Goal: Task Accomplishment & Management: Complete application form

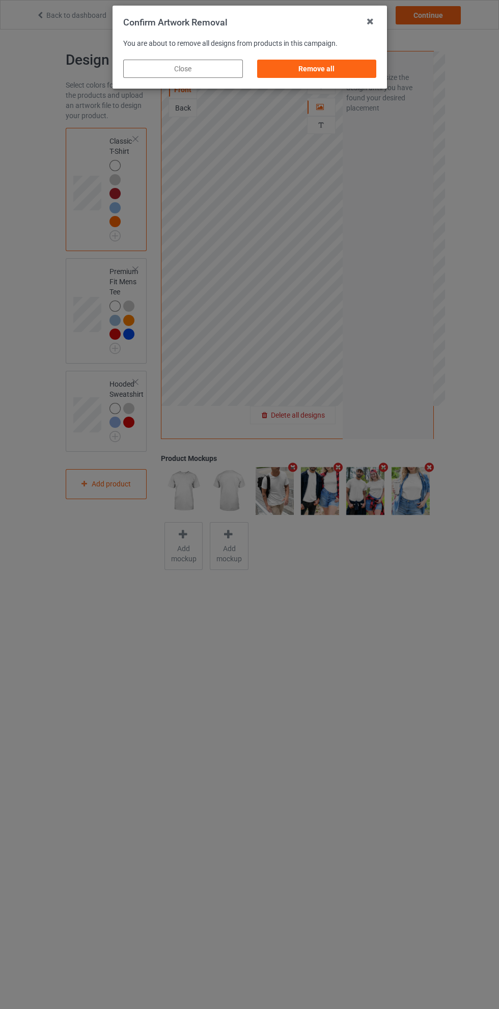
click at [328, 73] on div "Remove all" at bounding box center [317, 69] width 120 height 18
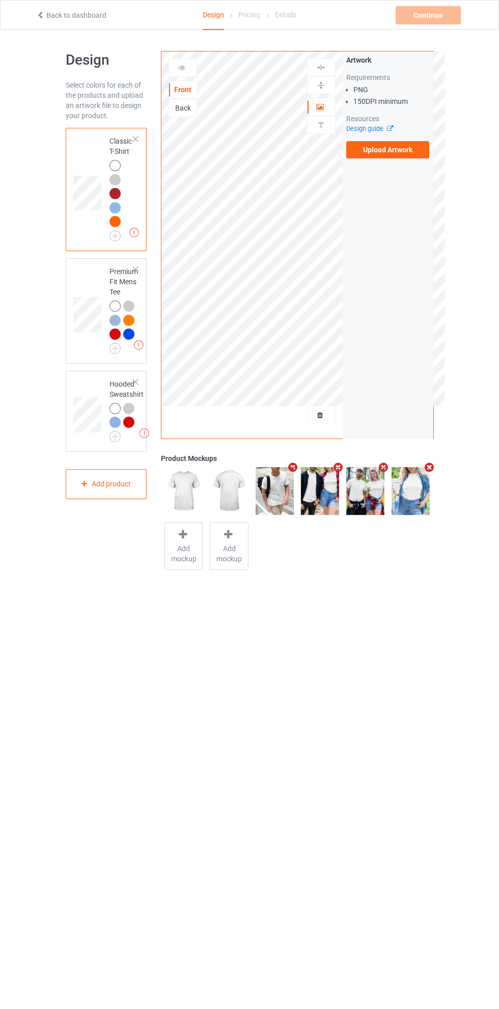
click at [401, 153] on label "Upload Artwork" at bounding box center [388, 149] width 84 height 17
click at [0, 0] on input "Upload Artwork" at bounding box center [0, 0] width 0 height 0
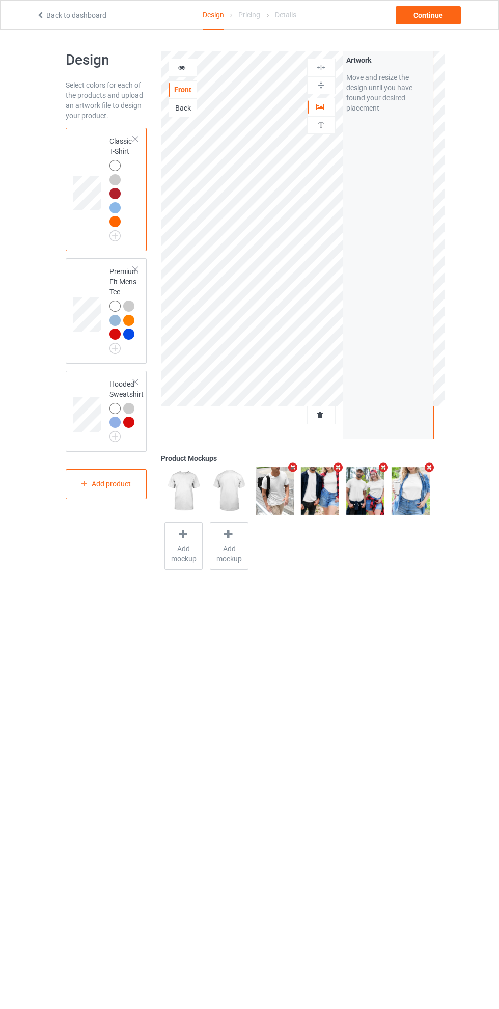
click at [319, 108] on icon at bounding box center [320, 105] width 9 height 7
click at [193, 65] on div at bounding box center [183, 68] width 28 height 10
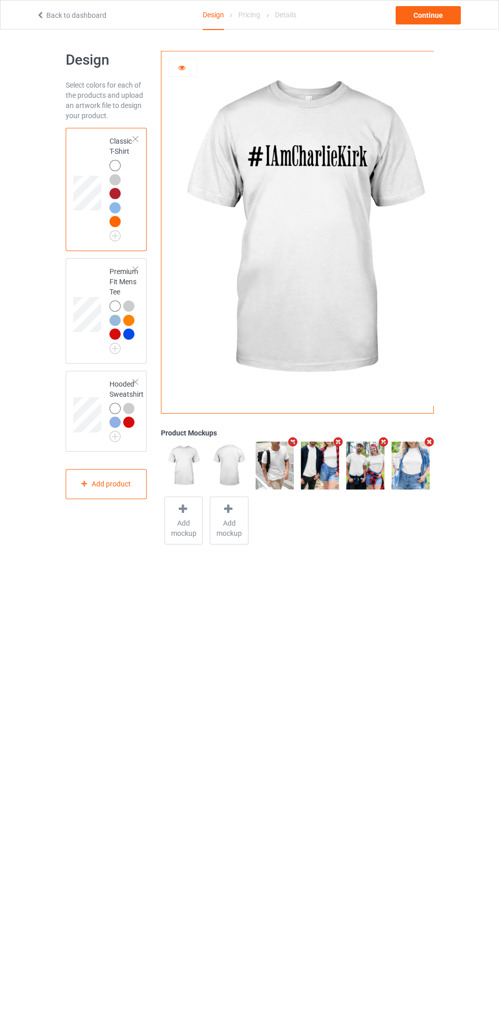
click at [349, 655] on body "Back to dashboard Design Pricing Details Continue Design Select colors for each…" at bounding box center [249, 534] width 499 height 1009
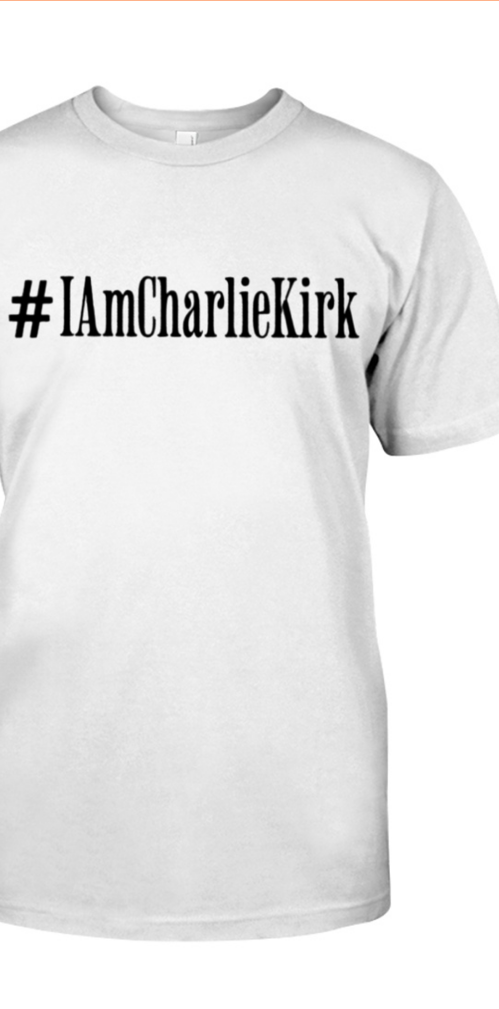
scroll to position [2, 0]
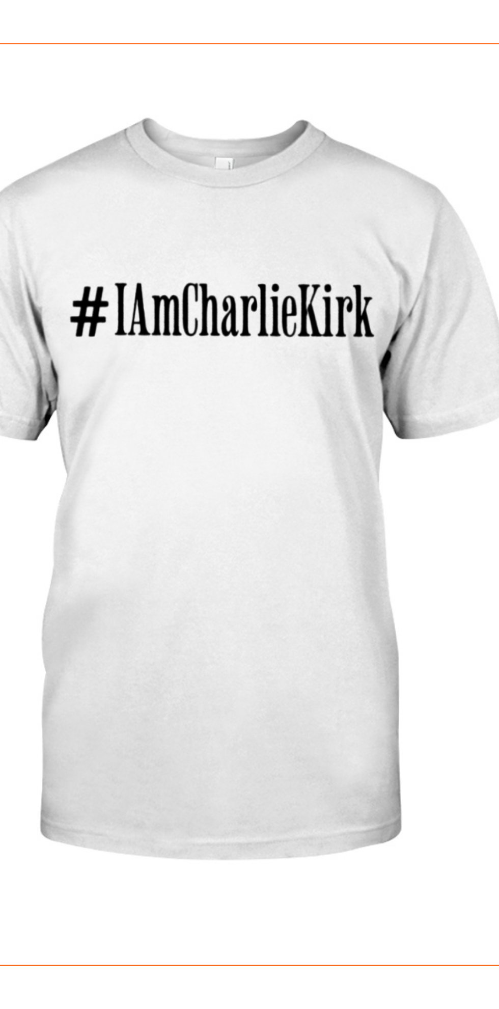
click at [362, 172] on img at bounding box center [303, 226] width 284 height 355
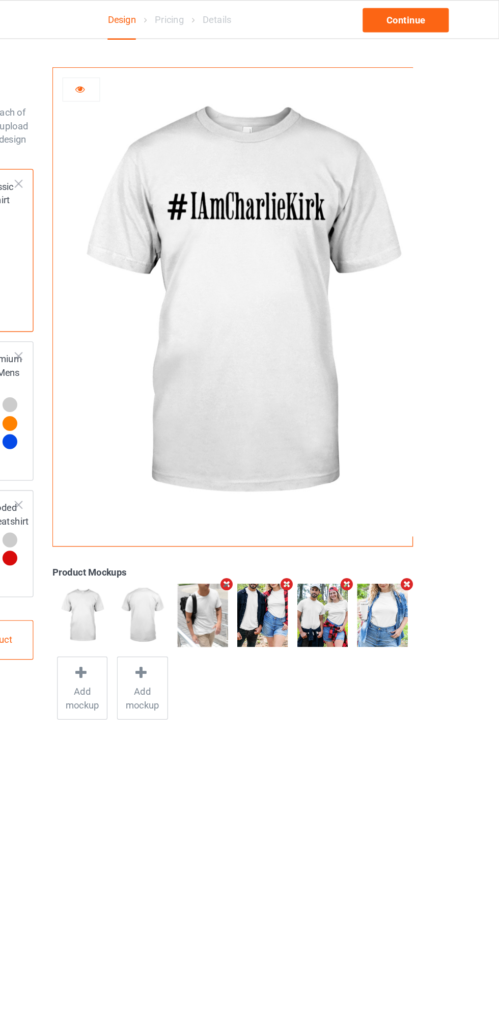
scroll to position [0, 0]
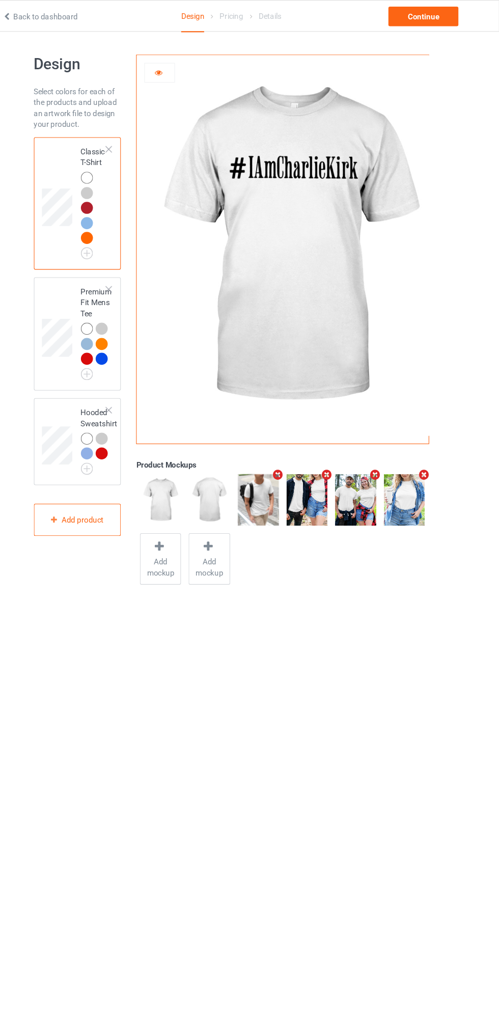
click at [92, 375] on div "Hooded Sweatshirt" at bounding box center [107, 411] width 82 height 81
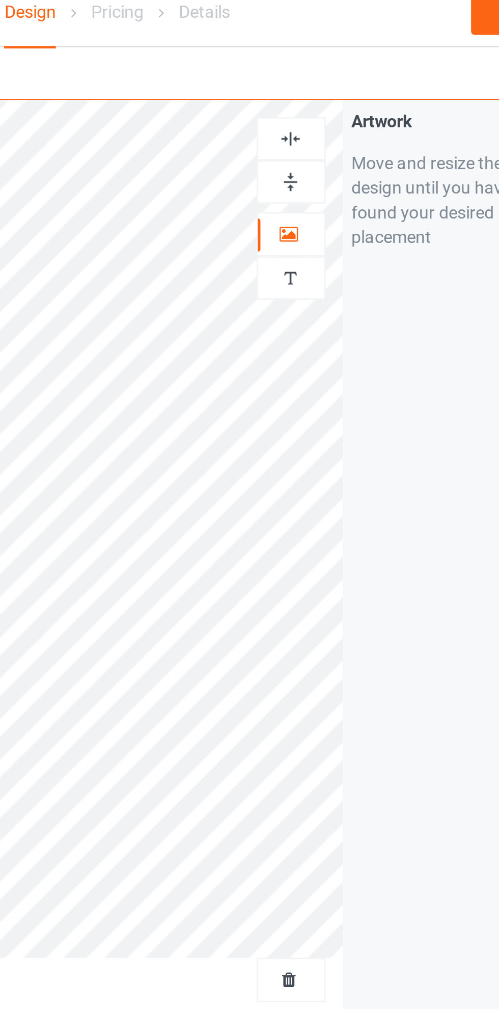
click at [323, 67] on img at bounding box center [321, 68] width 10 height 10
click at [320, 68] on img at bounding box center [321, 68] width 10 height 10
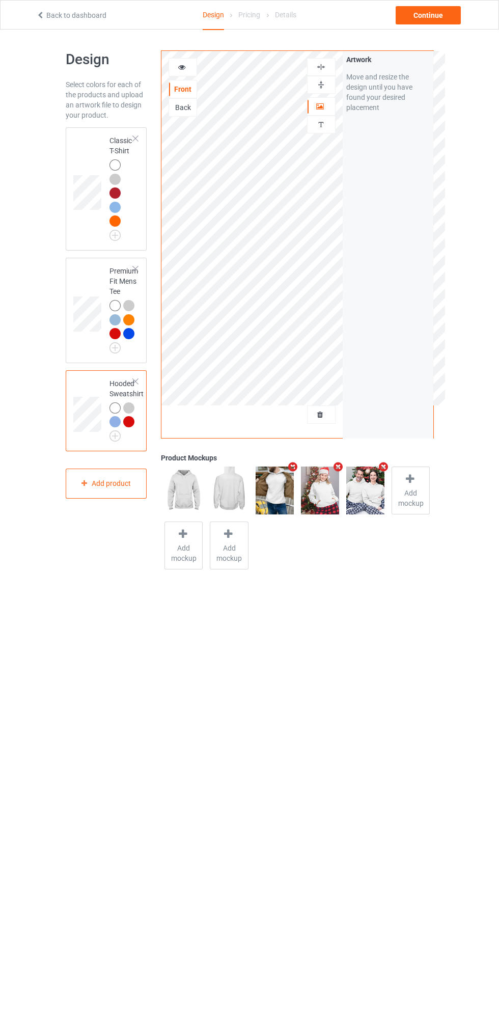
scroll to position [2, 0]
click at [89, 146] on td at bounding box center [88, 187] width 31 height 115
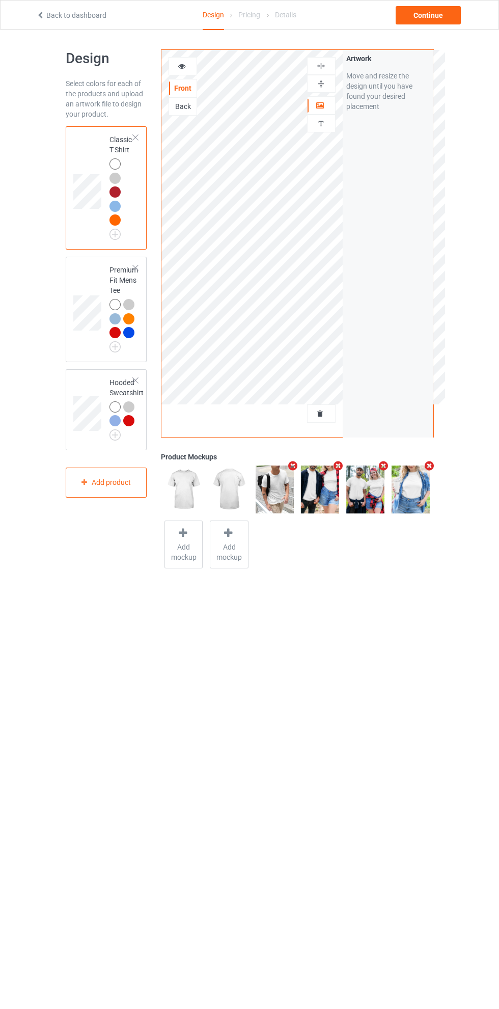
click at [322, 67] on img at bounding box center [321, 66] width 10 height 10
click at [431, 19] on div "Continue" at bounding box center [428, 15] width 65 height 18
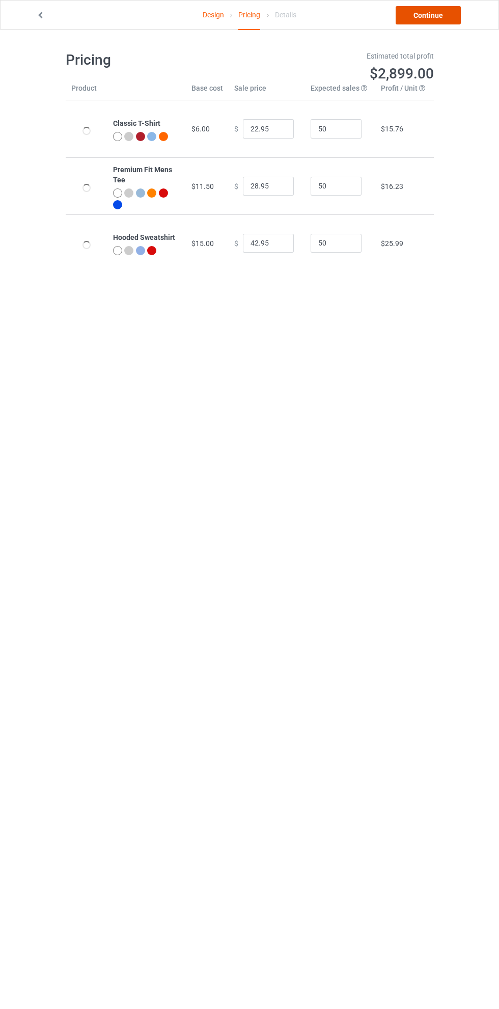
click at [432, 19] on link "Continue" at bounding box center [428, 15] width 65 height 18
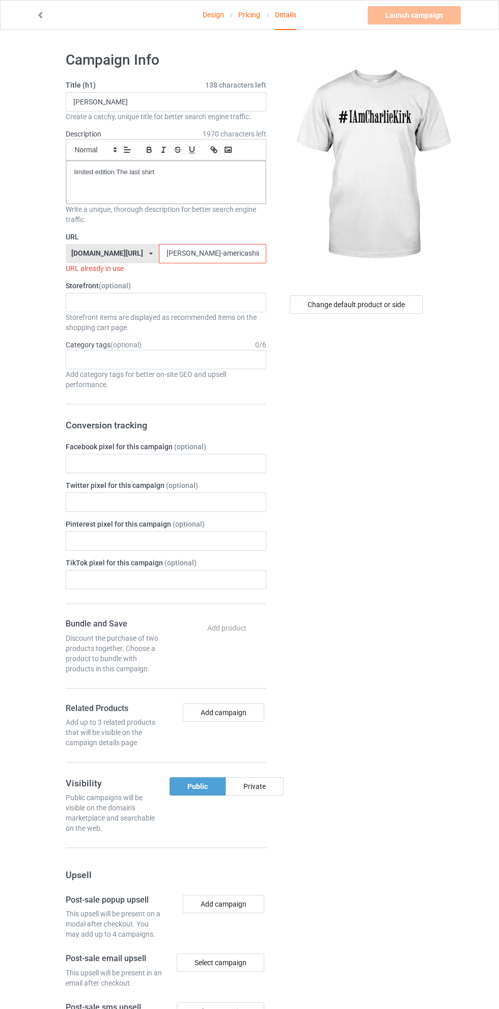
click at [174, 255] on input "[PERSON_NAME]-americashirt079g" at bounding box center [212, 253] width 107 height 19
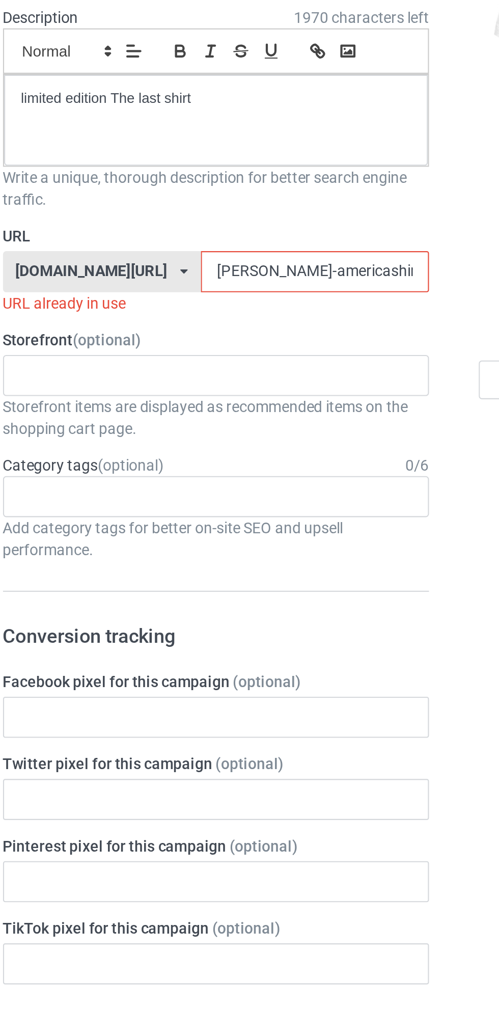
click at [159, 256] on input "[PERSON_NAME]-americashirt079g" at bounding box center [212, 253] width 107 height 19
click at [159, 255] on input "[PERSON_NAME]-americashirt079g" at bounding box center [212, 253] width 107 height 19
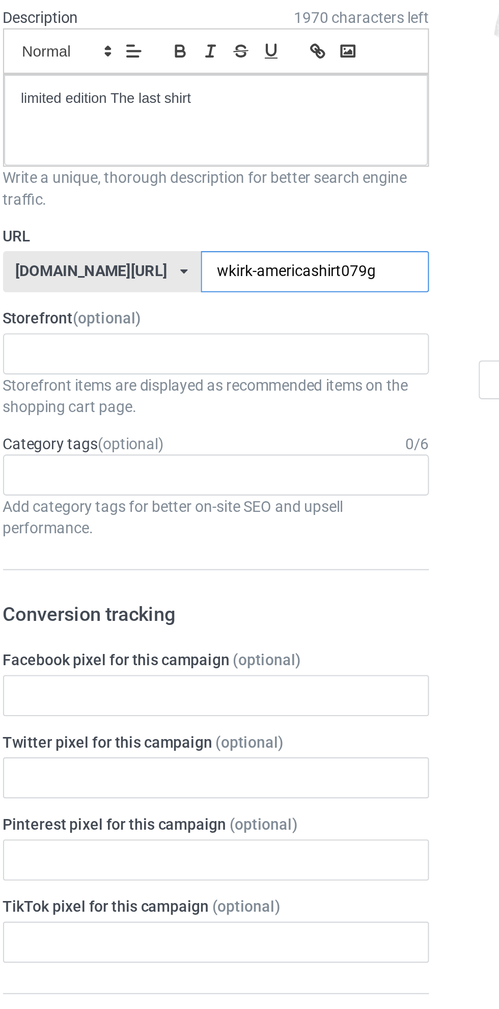
type input "wekirk-americashirt079g"
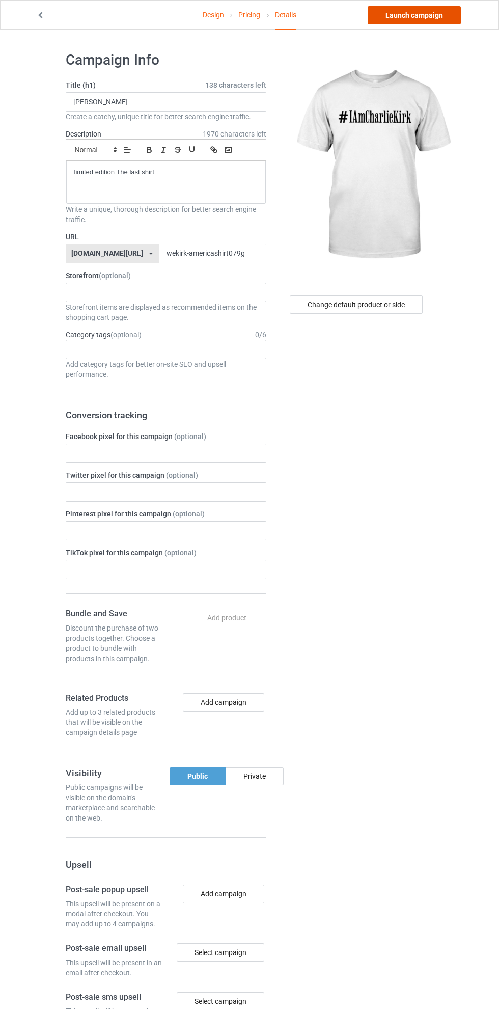
click at [430, 16] on link "Launch campaign" at bounding box center [414, 15] width 93 height 18
